Goal: Information Seeking & Learning: Learn about a topic

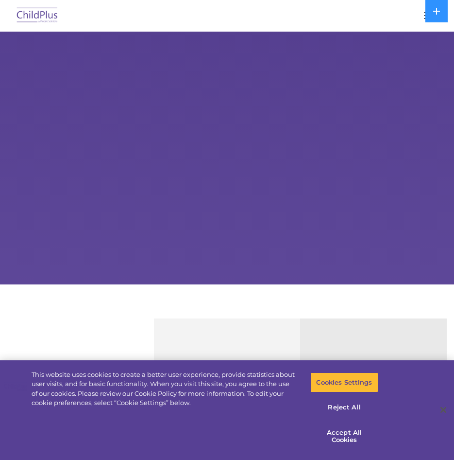
select select "MEDIUM"
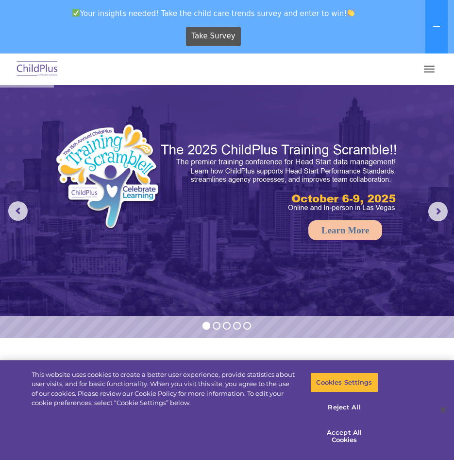
click at [431, 68] on button "button" at bounding box center [429, 69] width 20 height 16
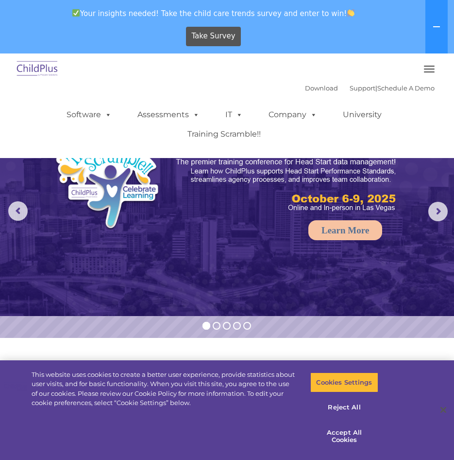
click at [348, 36] on div "Take Survey" at bounding box center [214, 36] width 420 height 27
click at [437, 27] on icon at bounding box center [436, 26] width 7 height 1
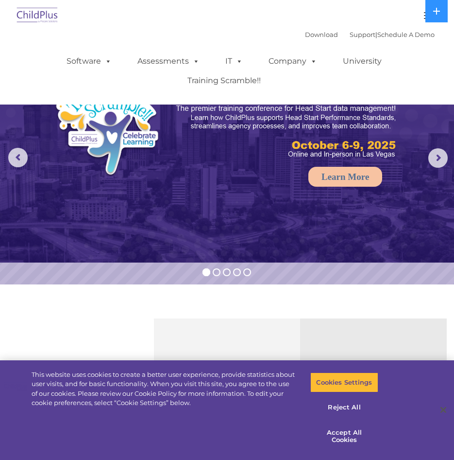
click at [377, 21] on div at bounding box center [226, 15] width 415 height 23
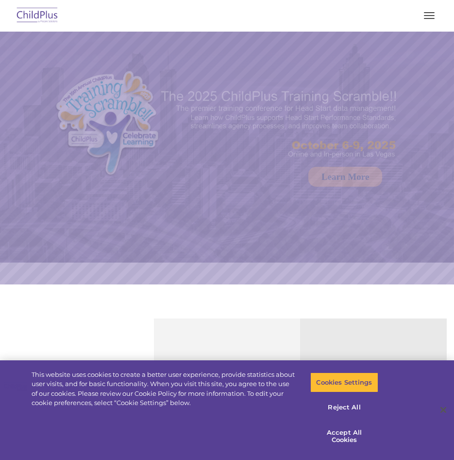
select select "MEDIUM"
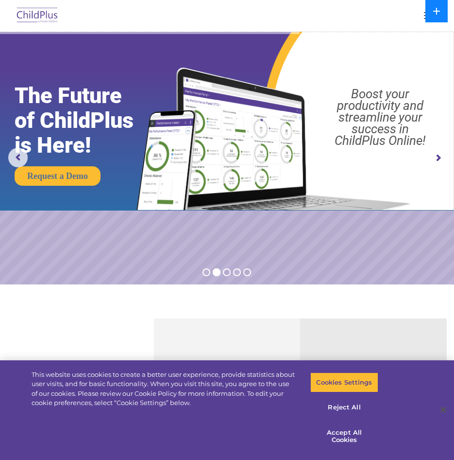
click at [426, 15] on button at bounding box center [437, 11] width 22 height 22
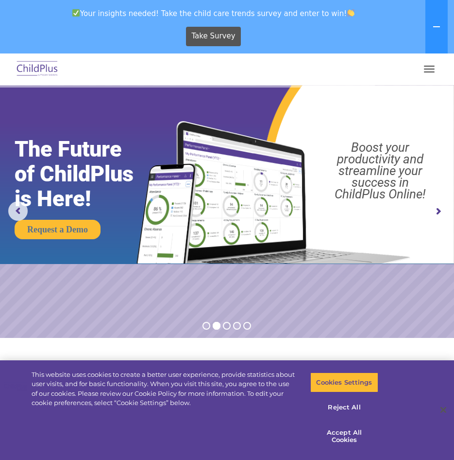
click at [429, 71] on button "button" at bounding box center [429, 69] width 20 height 16
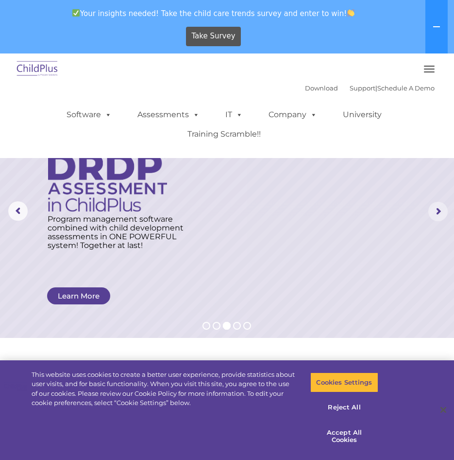
click at [436, 212] on rs-arrow at bounding box center [438, 211] width 19 height 19
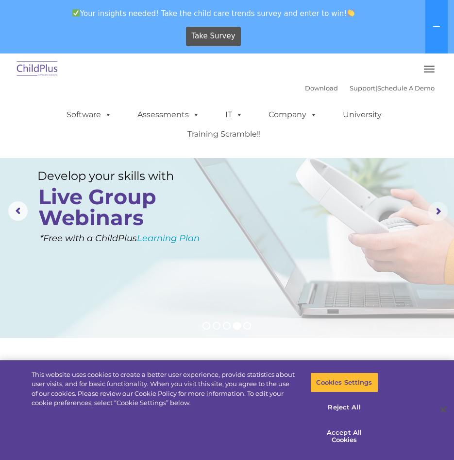
click at [436, 212] on rs-arrow at bounding box center [438, 211] width 19 height 19
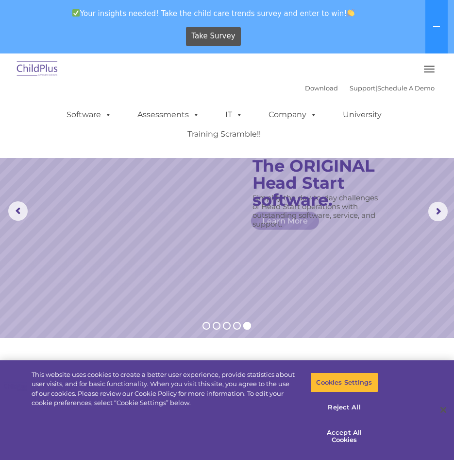
click at [136, 86] on div "Download Support | Schedule A Demo  MENU MENU Software ChildPlus: The original…" at bounding box center [227, 117] width 430 height 73
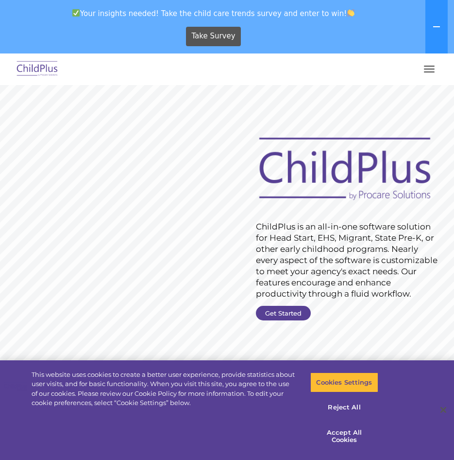
click at [429, 70] on button "button" at bounding box center [429, 69] width 20 height 16
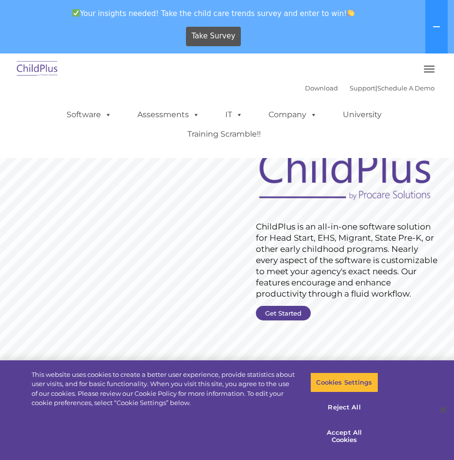
click at [430, 71] on button "button" at bounding box center [429, 69] width 20 height 16
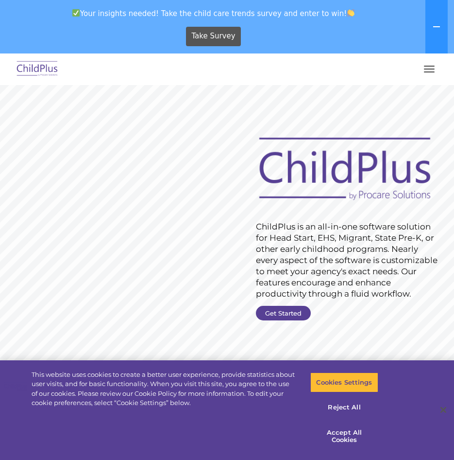
click at [430, 71] on button "button" at bounding box center [429, 69] width 20 height 16
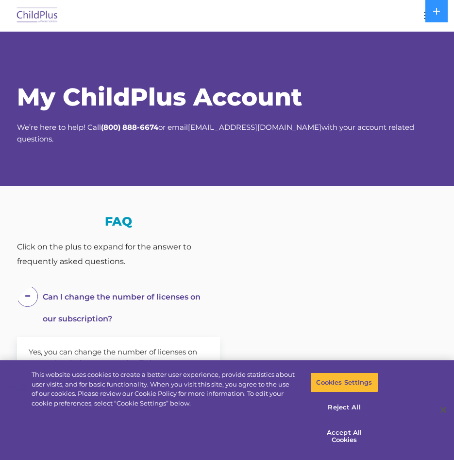
select select "MEDIUM"
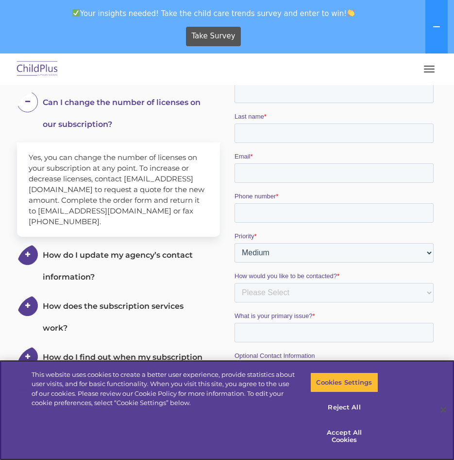
scroll to position [53, 0]
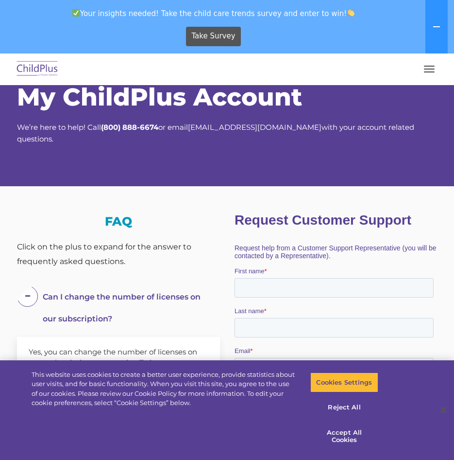
click at [433, 65] on button "button" at bounding box center [429, 69] width 20 height 16
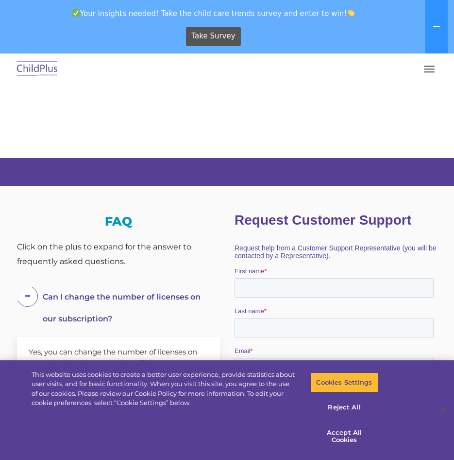
scroll to position [110, 0]
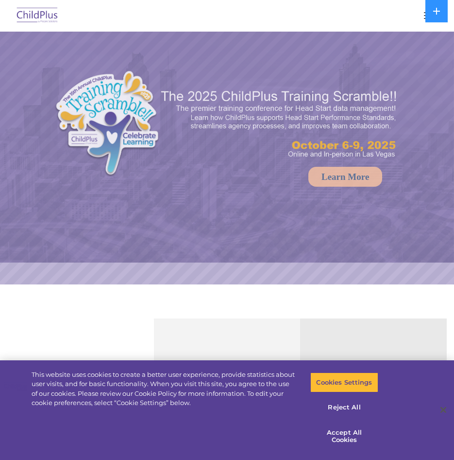
select select "MEDIUM"
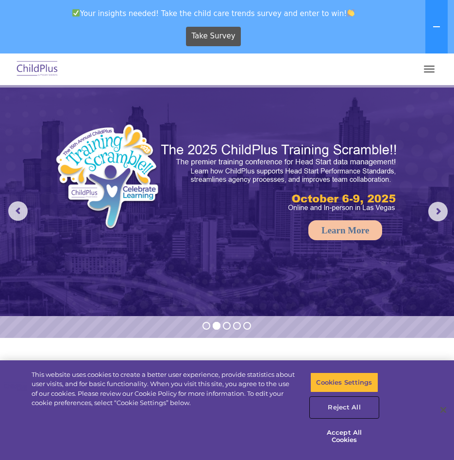
click at [350, 407] on button "Reject All" at bounding box center [344, 407] width 68 height 20
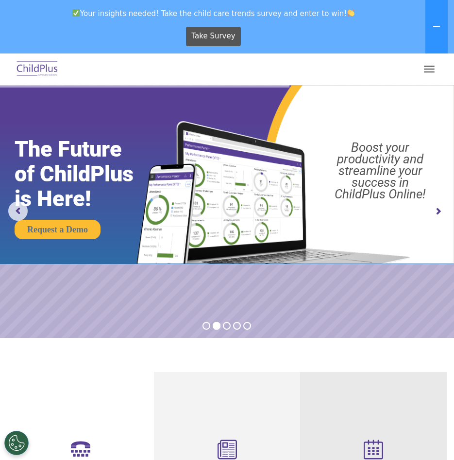
click at [432, 70] on button "button" at bounding box center [429, 69] width 20 height 16
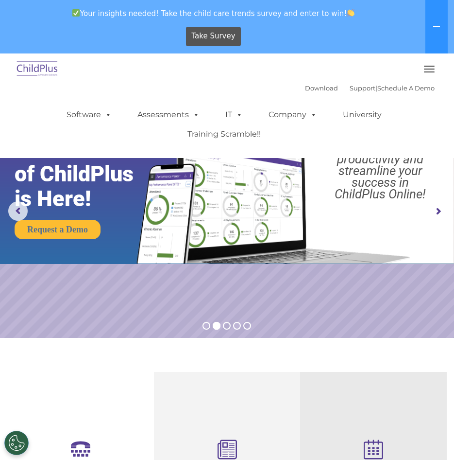
click at [29, 72] on img at bounding box center [38, 69] width 46 height 23
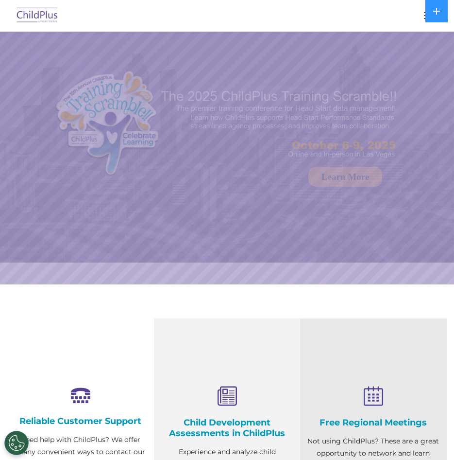
select select "MEDIUM"
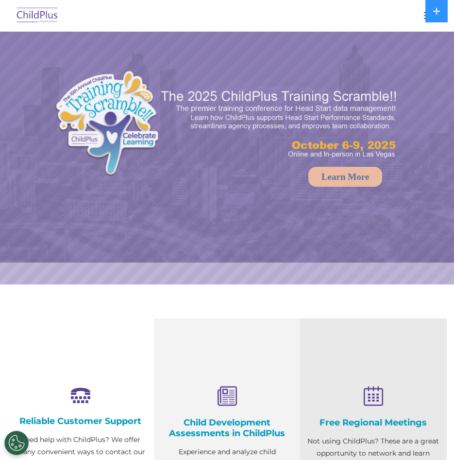
select select "MEDIUM"
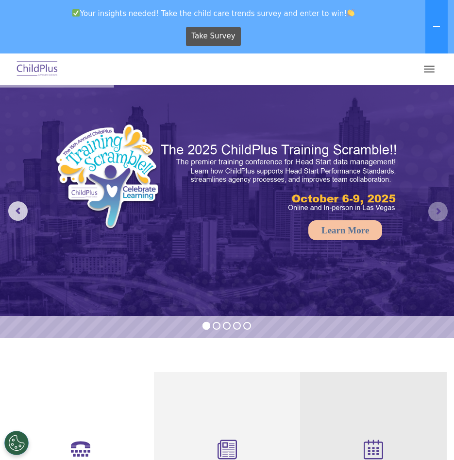
click at [431, 216] on rs-arrow at bounding box center [438, 211] width 19 height 19
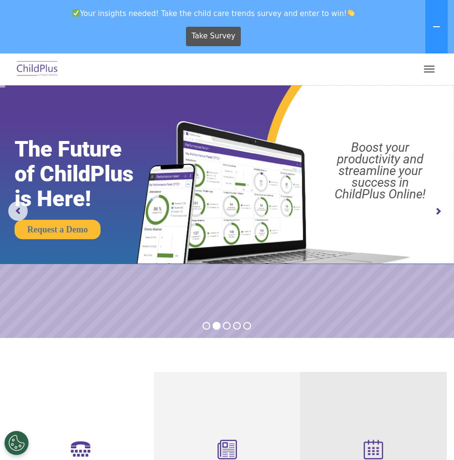
click at [431, 216] on rs-arrow at bounding box center [438, 211] width 19 height 19
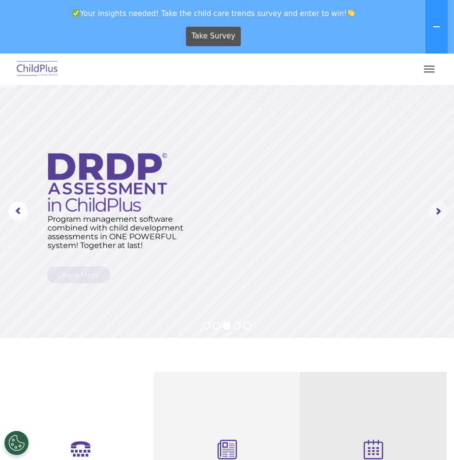
click at [431, 216] on rs-arrow at bounding box center [438, 211] width 19 height 19
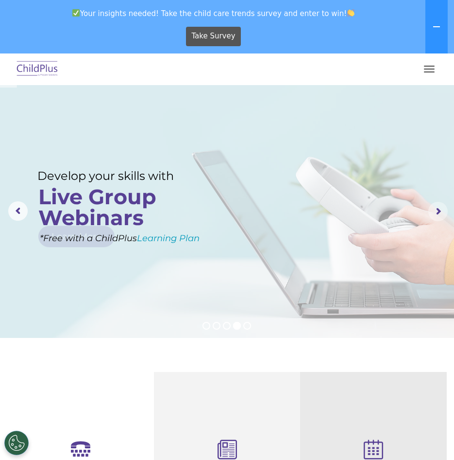
click at [431, 216] on rs-arrow at bounding box center [438, 211] width 19 height 19
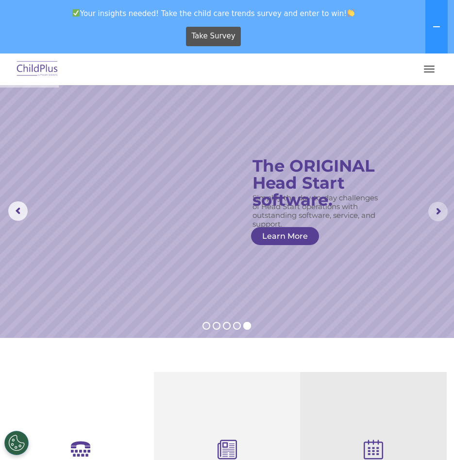
click at [431, 216] on rs-arrow at bounding box center [438, 211] width 19 height 19
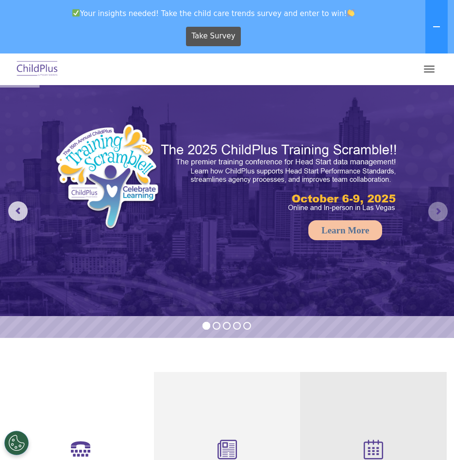
click at [431, 216] on rs-arrow at bounding box center [438, 211] width 19 height 19
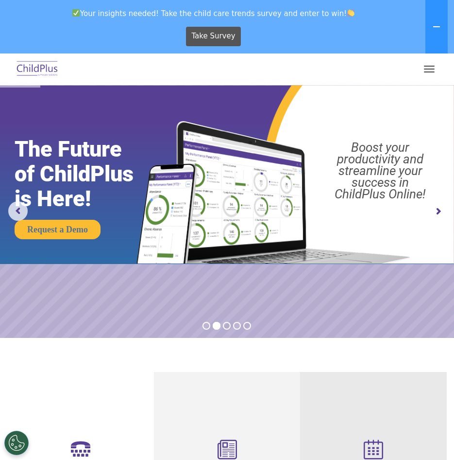
click at [431, 216] on rs-arrow at bounding box center [438, 211] width 19 height 19
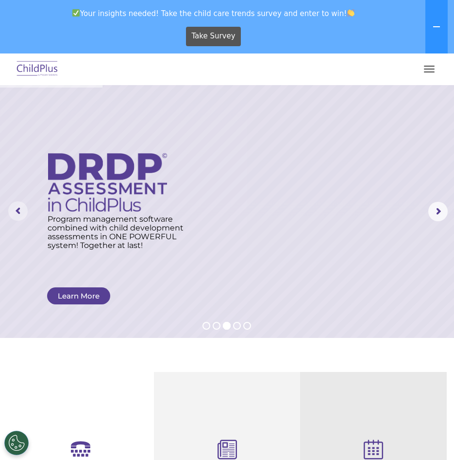
click at [16, 213] on rs-arrow at bounding box center [17, 210] width 19 height 19
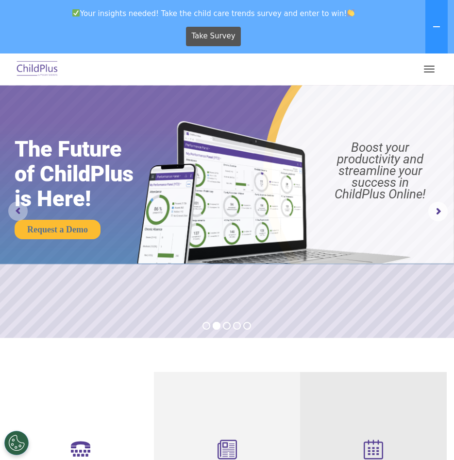
click at [16, 213] on rs-arrow at bounding box center [17, 210] width 19 height 19
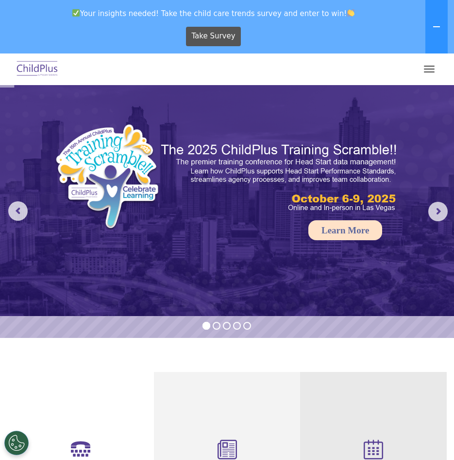
click at [356, 229] on link "Learn More" at bounding box center [346, 230] width 74 height 20
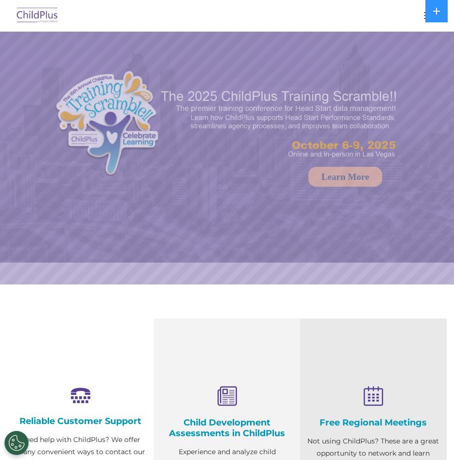
select select "MEDIUM"
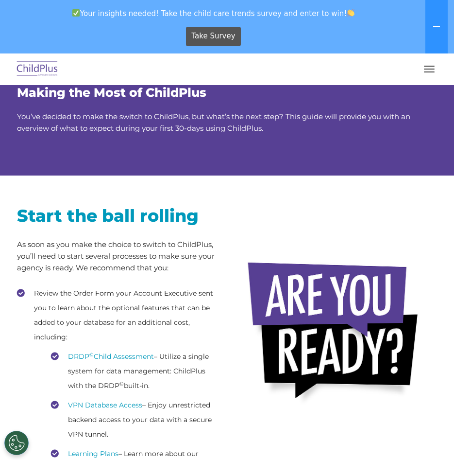
scroll to position [69, 0]
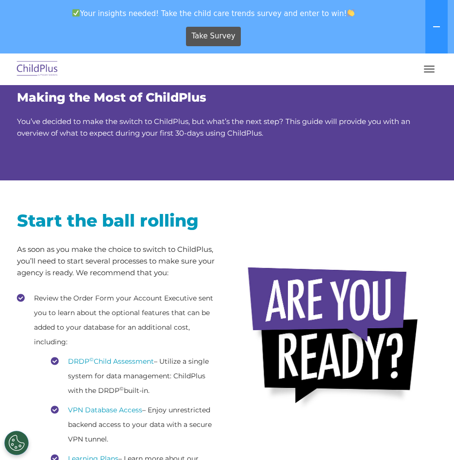
click at [431, 69] on button "button" at bounding box center [429, 69] width 20 height 16
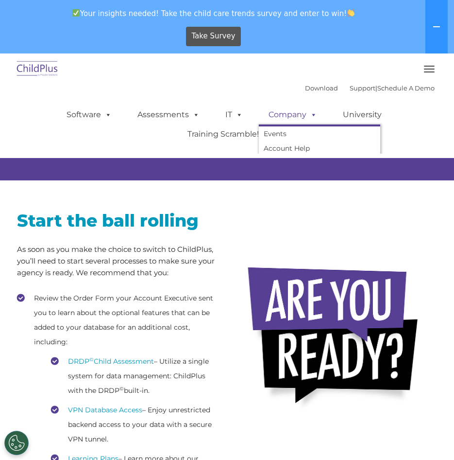
click at [292, 116] on link "Company" at bounding box center [293, 114] width 68 height 19
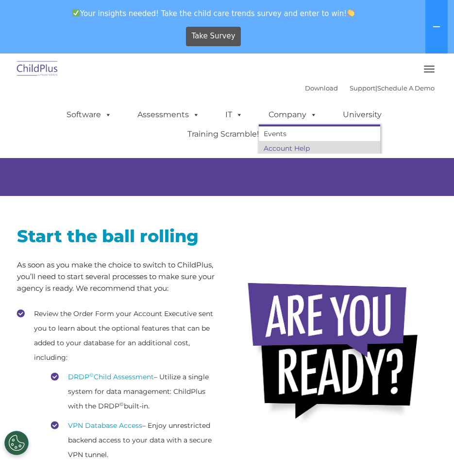
click at [272, 148] on link "Account Help" at bounding box center [319, 148] width 121 height 15
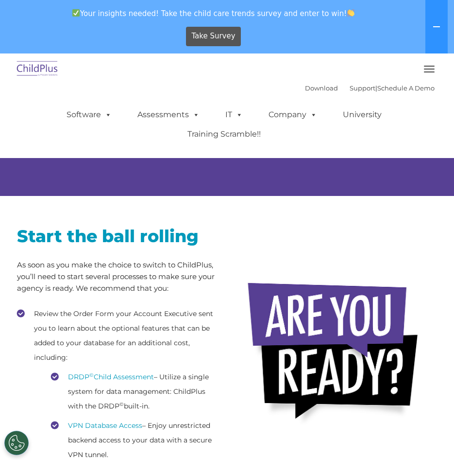
scroll to position [69, 0]
